Goal: Complete application form

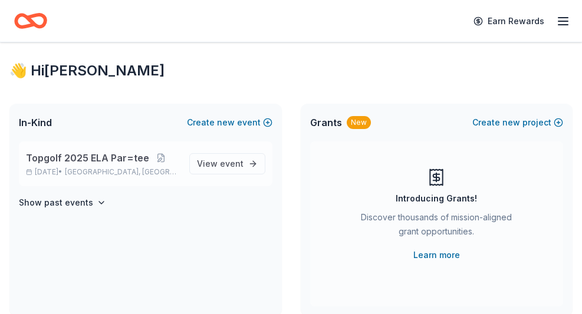
click at [96, 165] on span "Topgolf 2025 ELA Par=tee" at bounding box center [87, 158] width 123 height 14
click at [197, 171] on span "View event" at bounding box center [220, 164] width 47 height 14
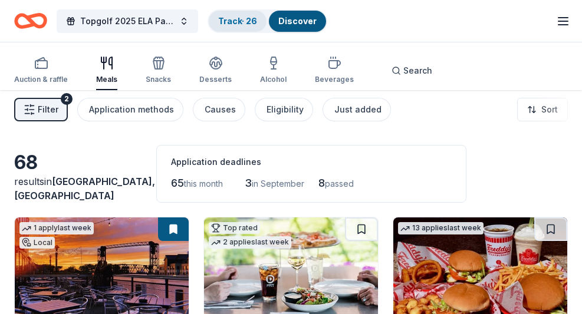
click at [257, 21] on link "Track · 26" at bounding box center [237, 21] width 39 height 10
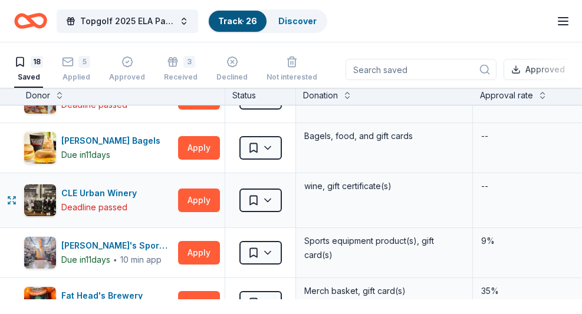
scroll to position [37, 0]
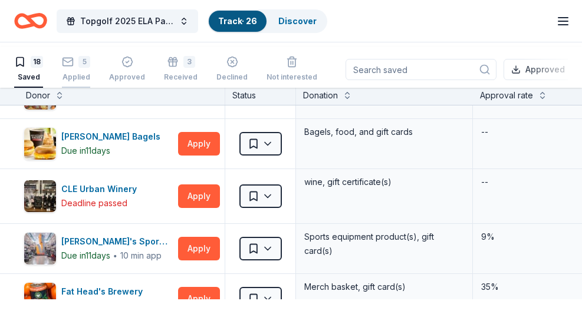
click at [90, 67] on div "5" at bounding box center [84, 62] width 12 height 12
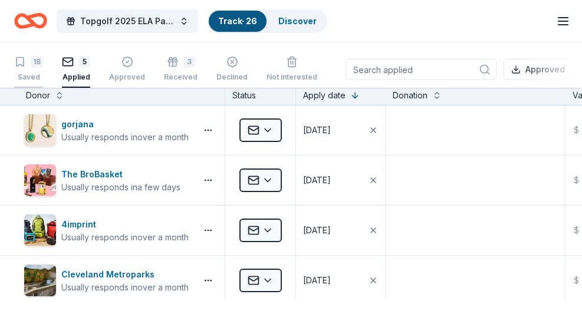
click at [43, 67] on div "18" at bounding box center [37, 62] width 12 height 12
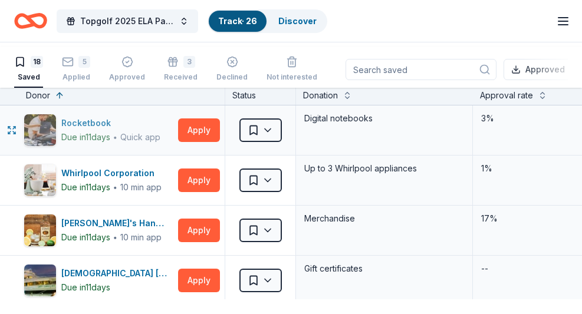
click at [44, 146] on img "button" at bounding box center [40, 130] width 32 height 32
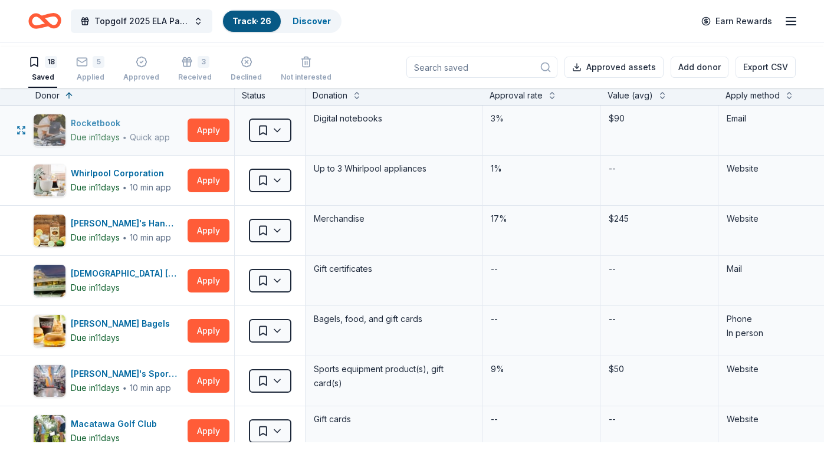
click at [65, 146] on img "button" at bounding box center [50, 130] width 32 height 32
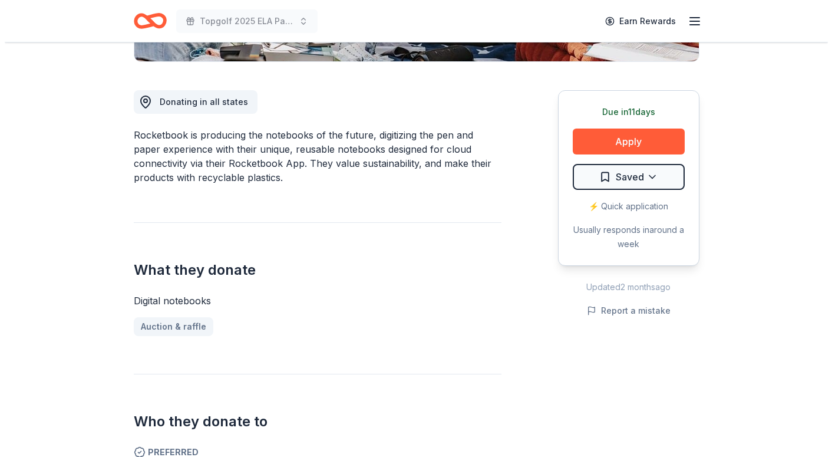
scroll to position [298, 0]
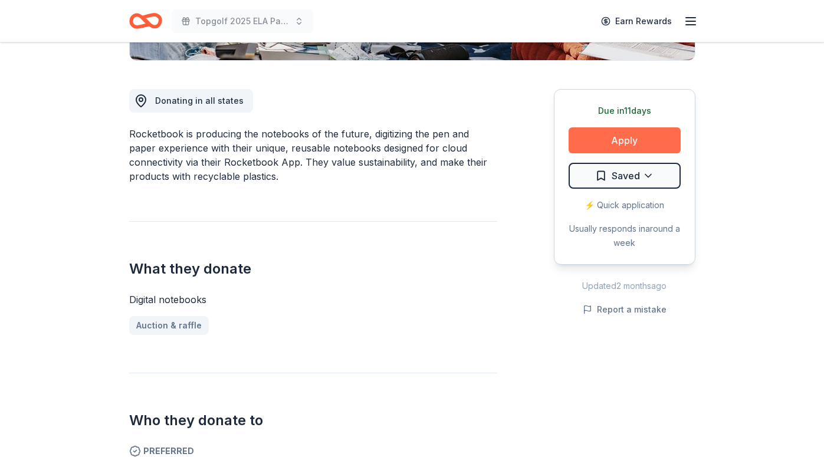
click at [569, 153] on button "Apply" at bounding box center [624, 140] width 112 height 26
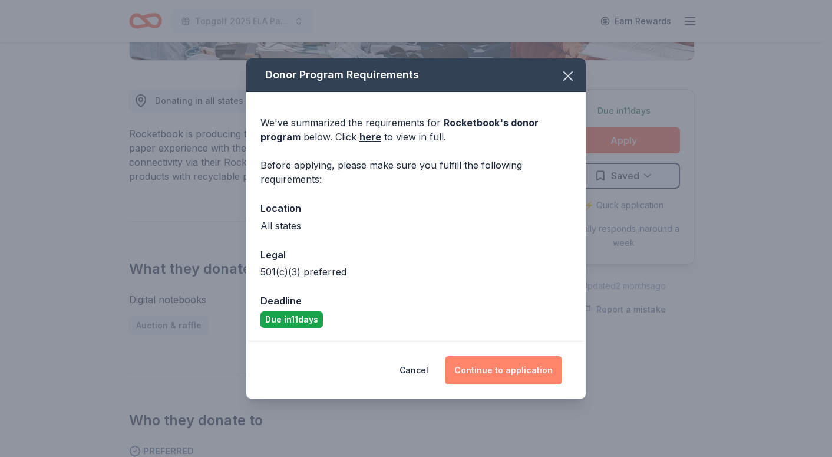
click at [526, 314] on button "Continue to application" at bounding box center [503, 370] width 117 height 28
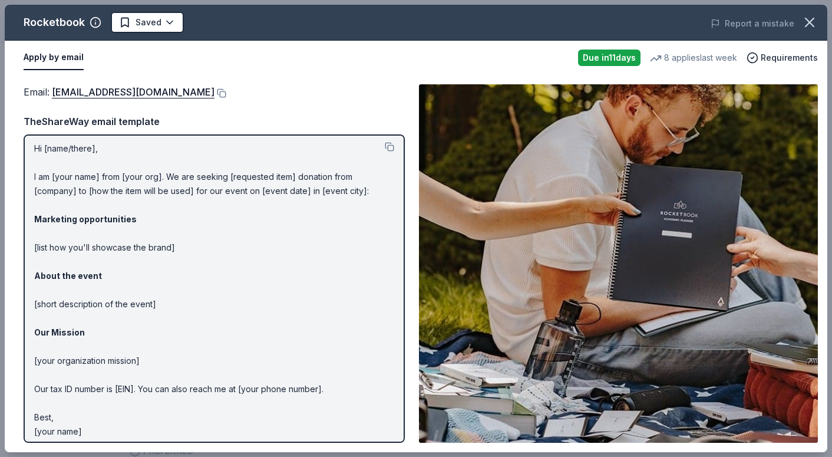
scroll to position [0, 0]
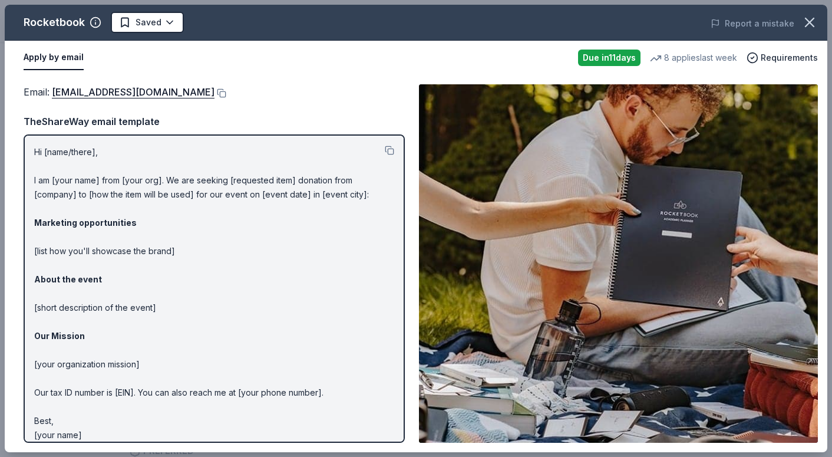
click at [183, 223] on p "Hi [name/there], I am [your name] from [your org]. We are seeking [requested it…" at bounding box center [214, 293] width 360 height 297
click at [184, 223] on p "Hi [name/there], I am [your name] from [your org]. We are seeking [requested it…" at bounding box center [214, 293] width 360 height 297
click at [40, 185] on div "Hi [name/there], I am [your name] from [your org]. We are seeking [requested it…" at bounding box center [214, 288] width 381 height 308
drag, startPoint x: 38, startPoint y: 185, endPoint x: 229, endPoint y: 327, distance: 238.2
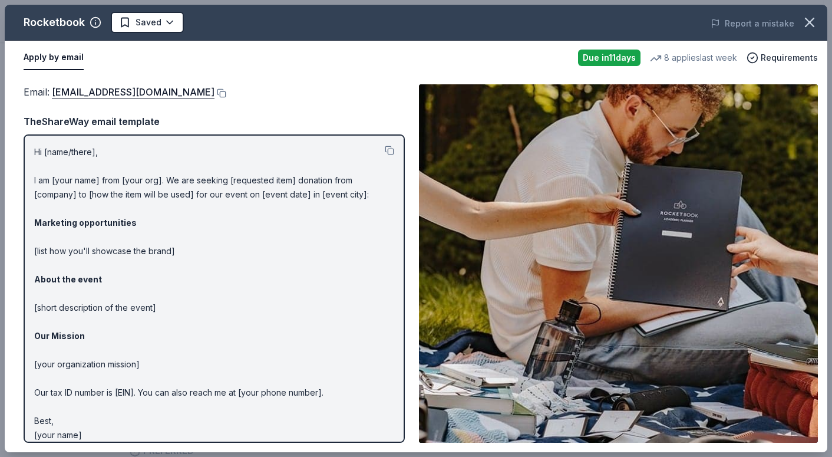
click at [229, 314] on div "Hi [name/there], I am [your name] from [your org]. We are seeking [requested it…" at bounding box center [214, 288] width 381 height 308
click at [385, 155] on button at bounding box center [389, 150] width 9 height 9
click at [581, 65] on span "Requirements" at bounding box center [789, 58] width 57 height 14
click at [424, 70] on div "Apply by email" at bounding box center [296, 57] width 545 height 25
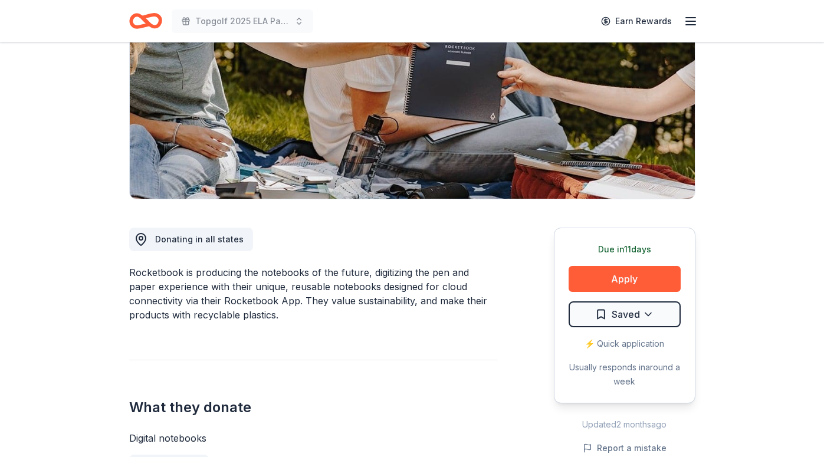
scroll to position [24, 0]
